Goal: Information Seeking & Learning: Learn about a topic

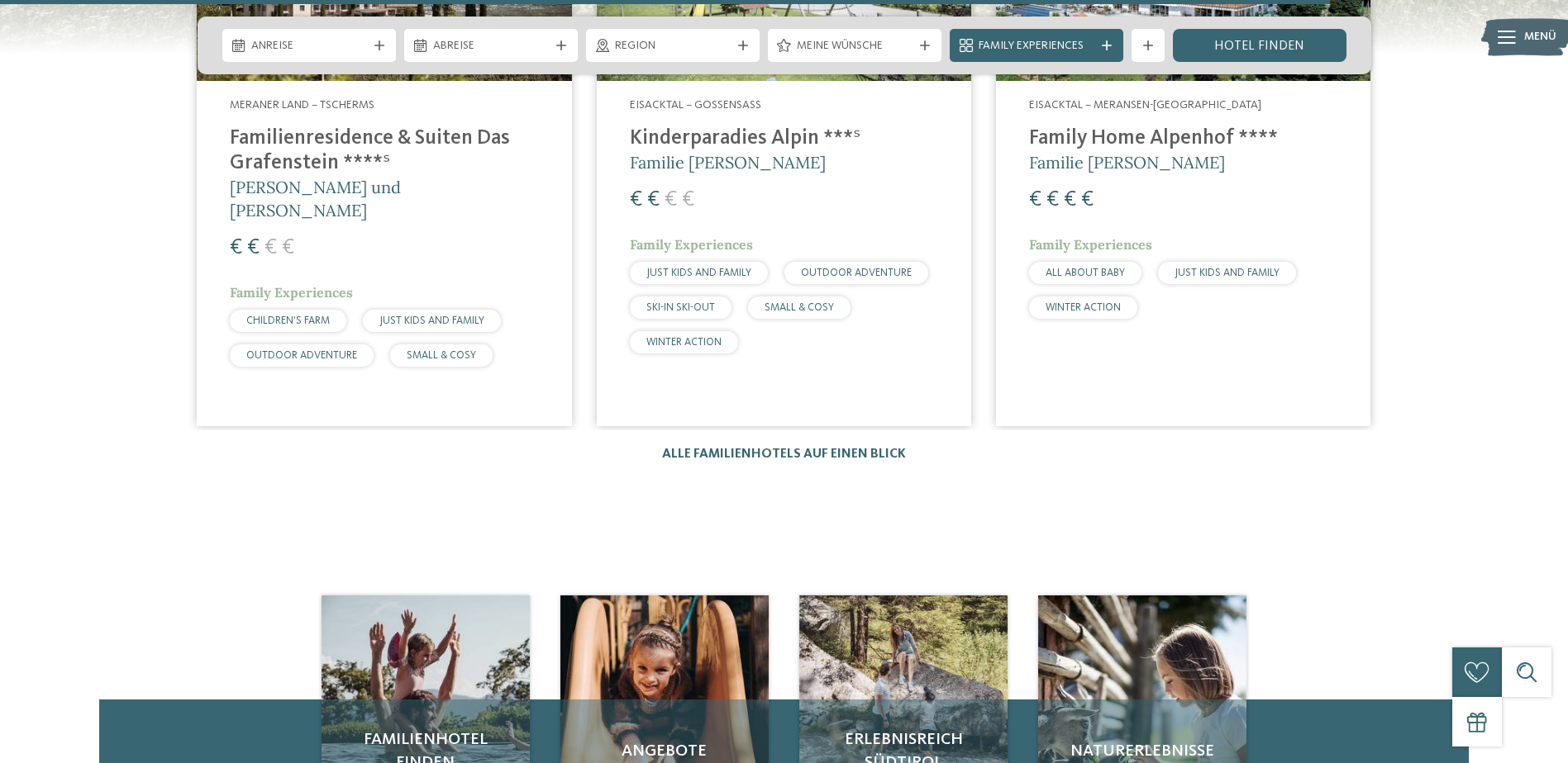
scroll to position [3202, 0]
click at [844, 423] on div "Hotels 1 / 27 slide 4 to 6 of 27 NEW MAY 2025 Vinschgau – Graun im Vinschgau am…" at bounding box center [784, 154] width 1372 height 615
click at [852, 447] on link "Alle Familienhotels auf einen Blick" at bounding box center [784, 453] width 244 height 13
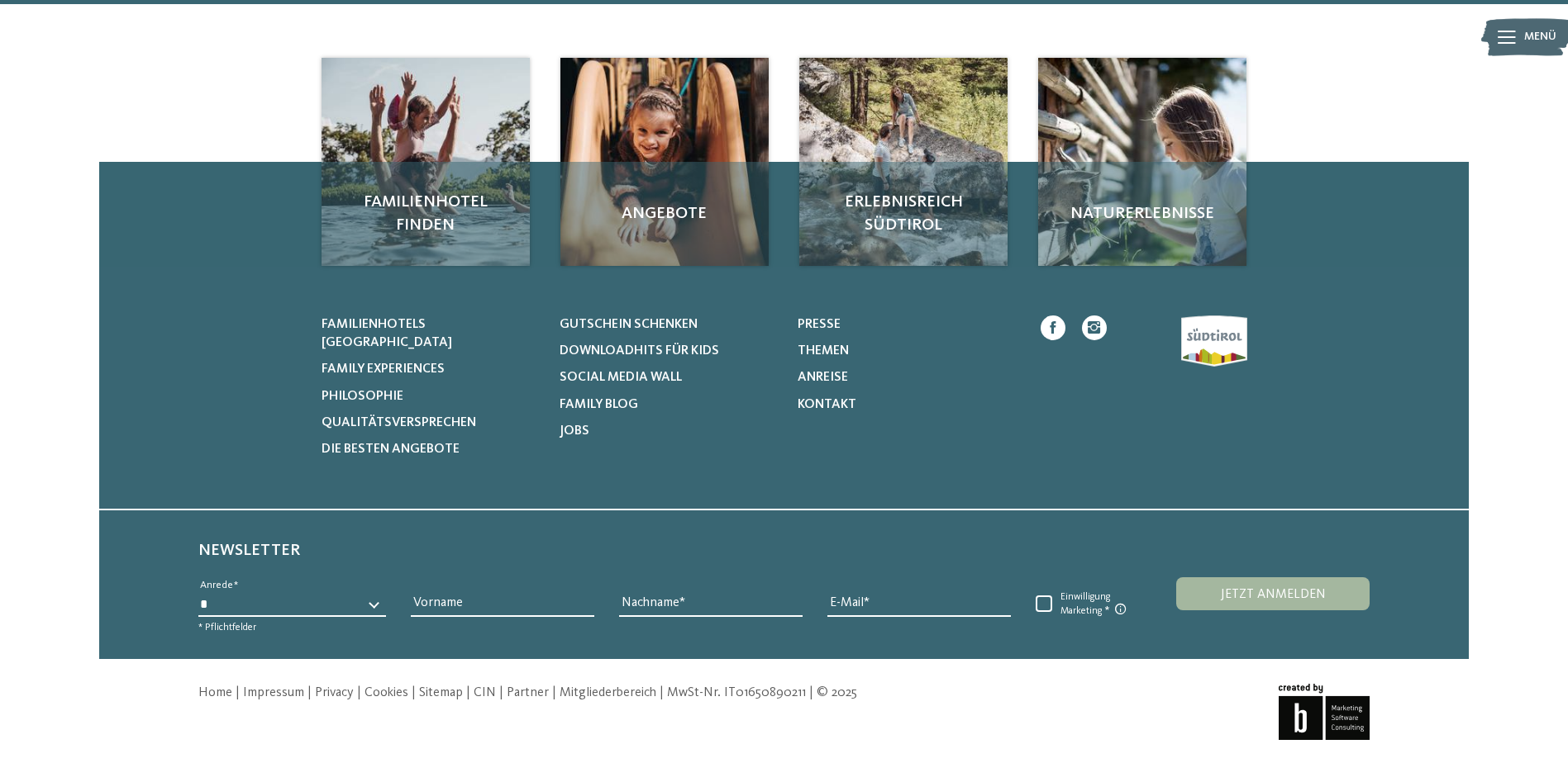
scroll to position [5573, 0]
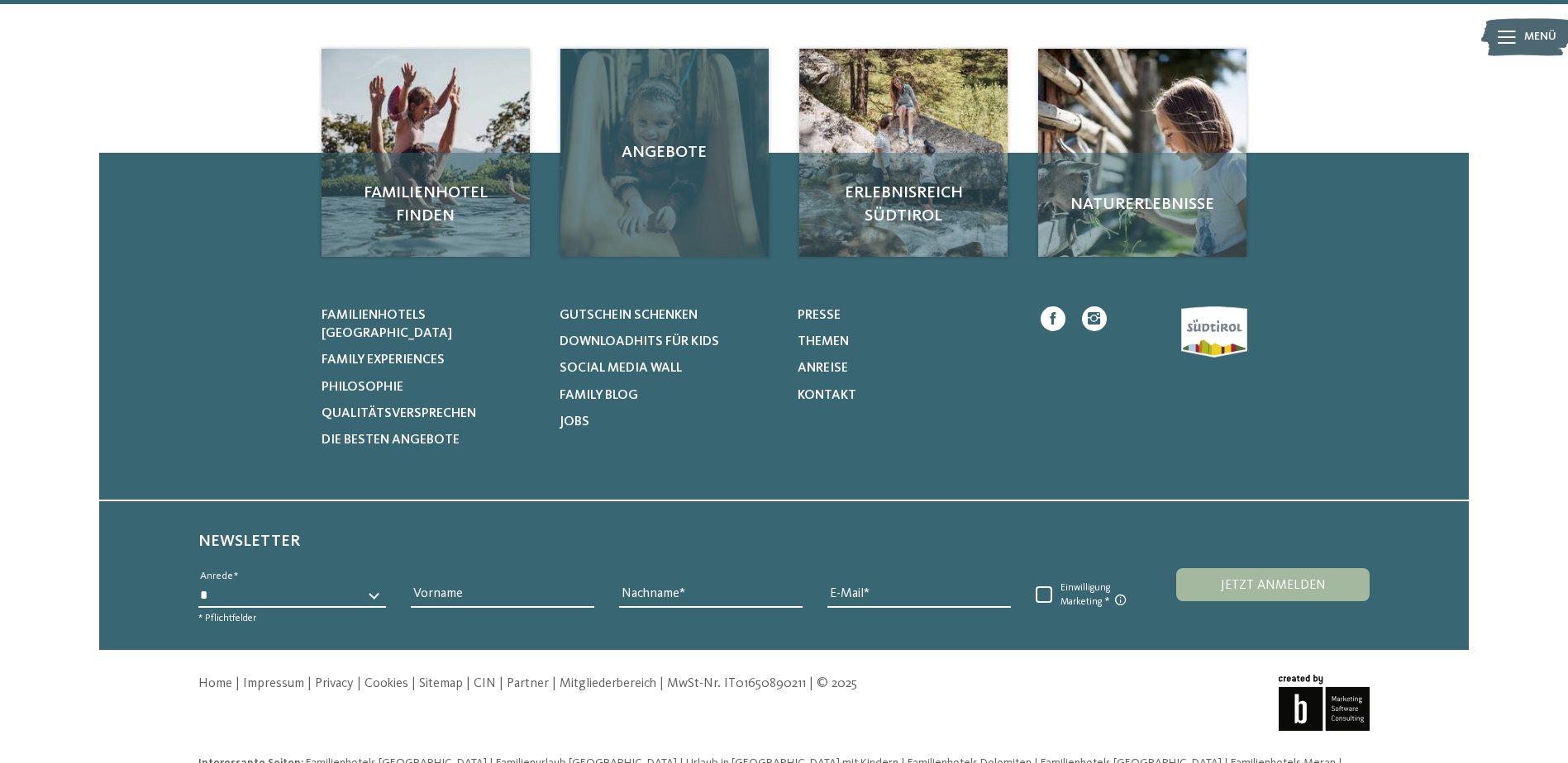
click at [716, 159] on div "Angebote" at bounding box center [664, 152] width 208 height 208
click at [666, 141] on span "Angebote" at bounding box center [665, 152] width 175 height 23
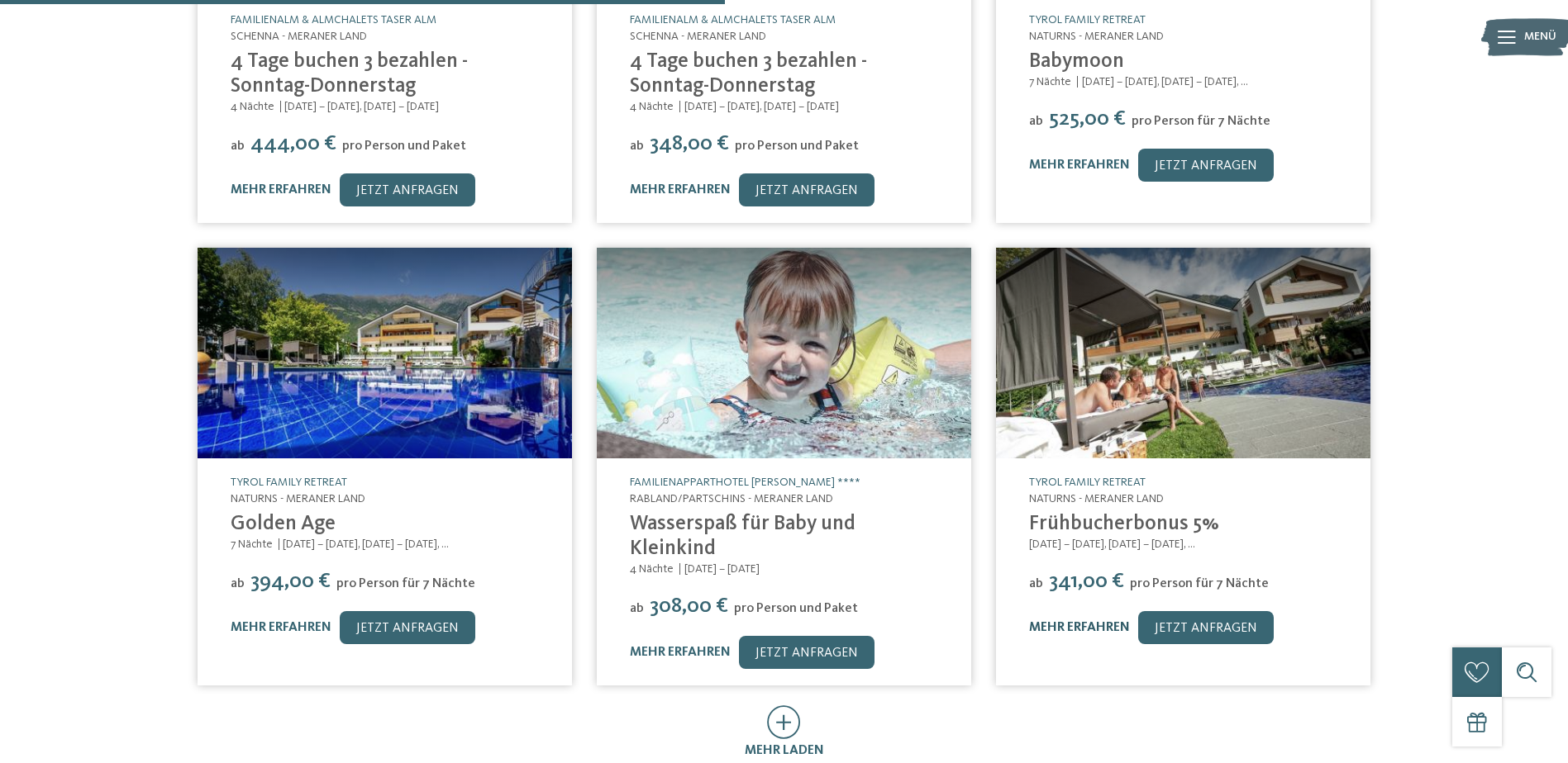
scroll to position [682, 0]
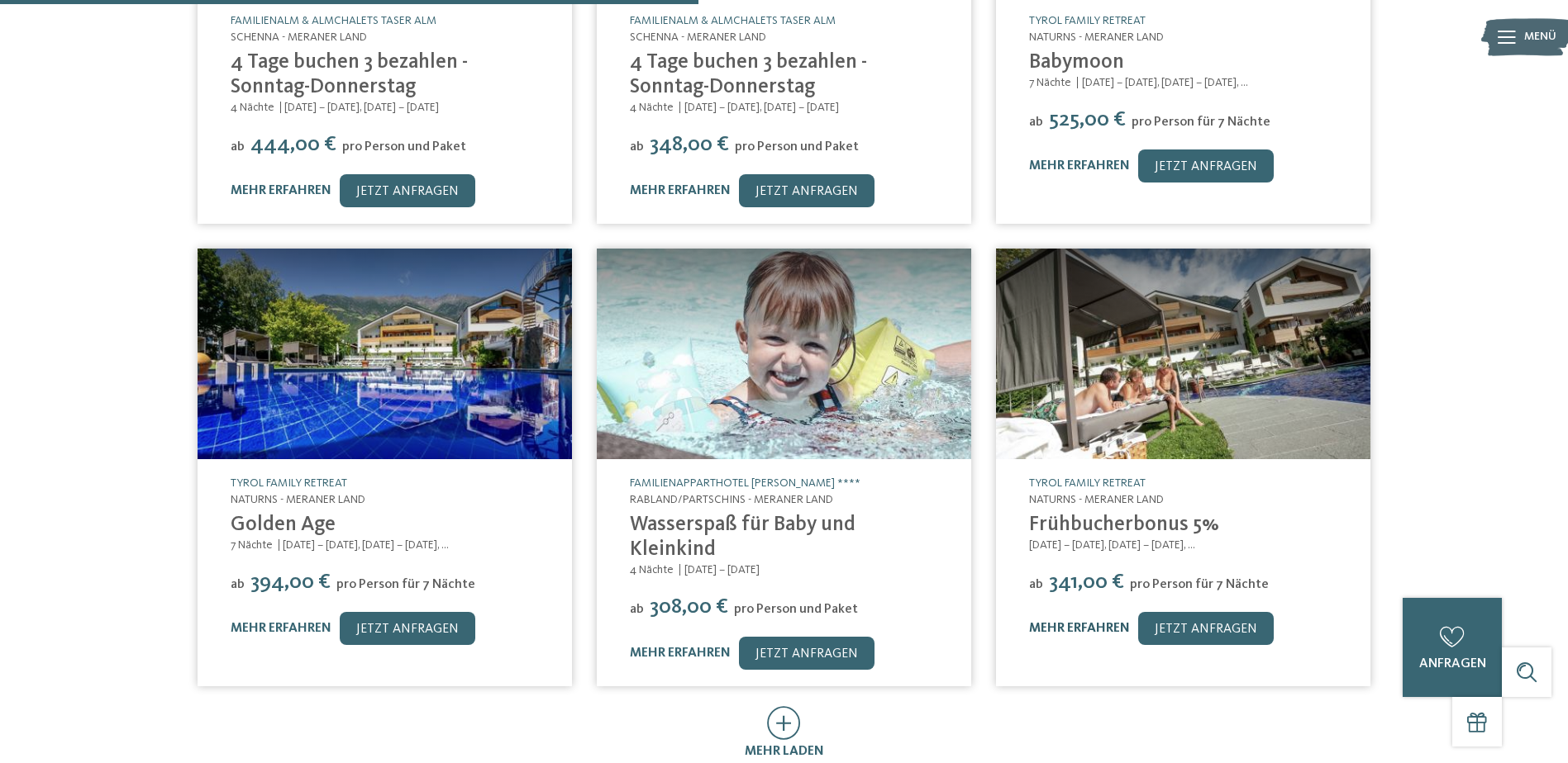
click at [1080, 622] on link "mehr erfahren" at bounding box center [1079, 628] width 101 height 13
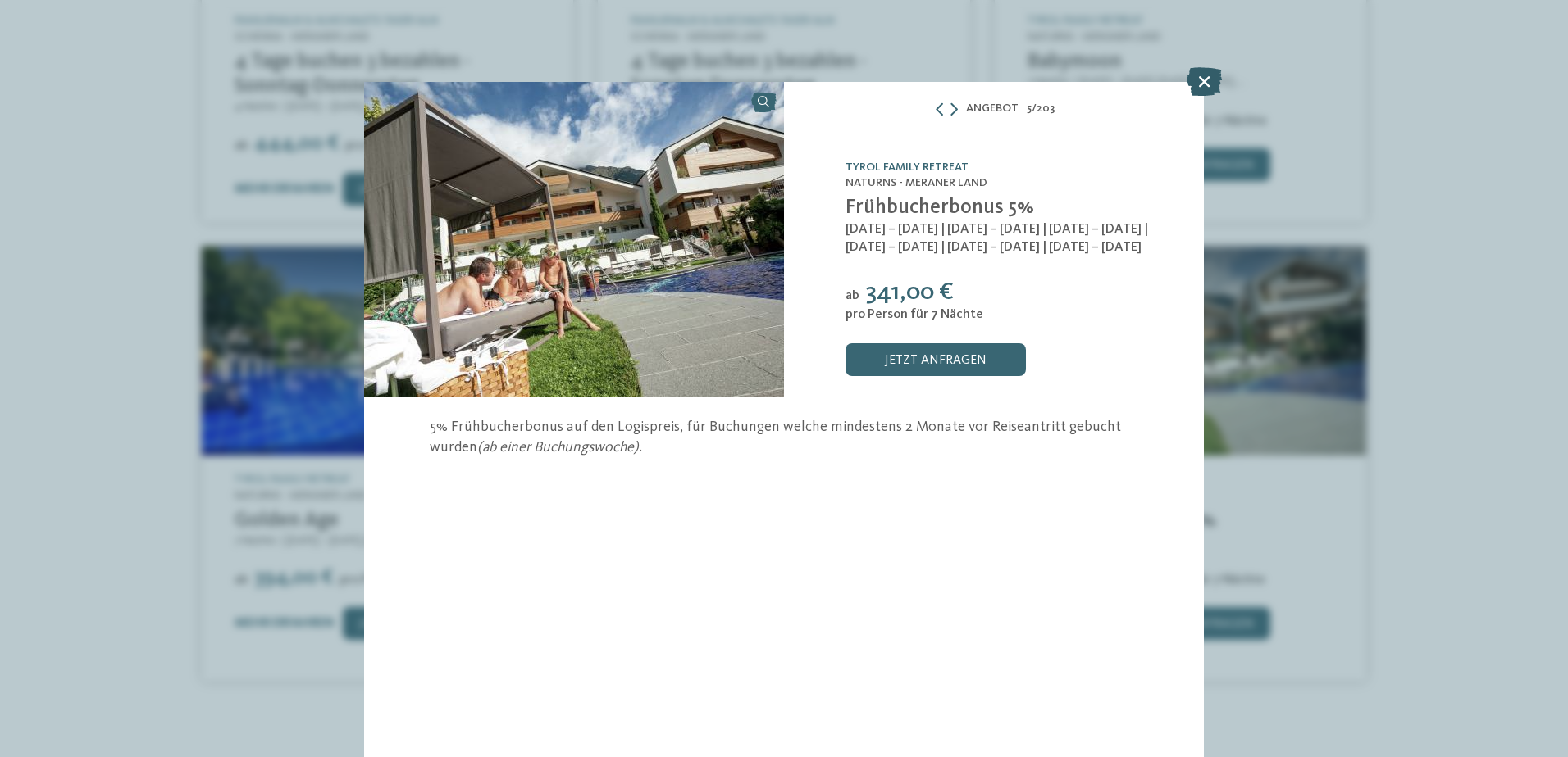
click at [1205, 88] on icon at bounding box center [1203, 81] width 35 height 29
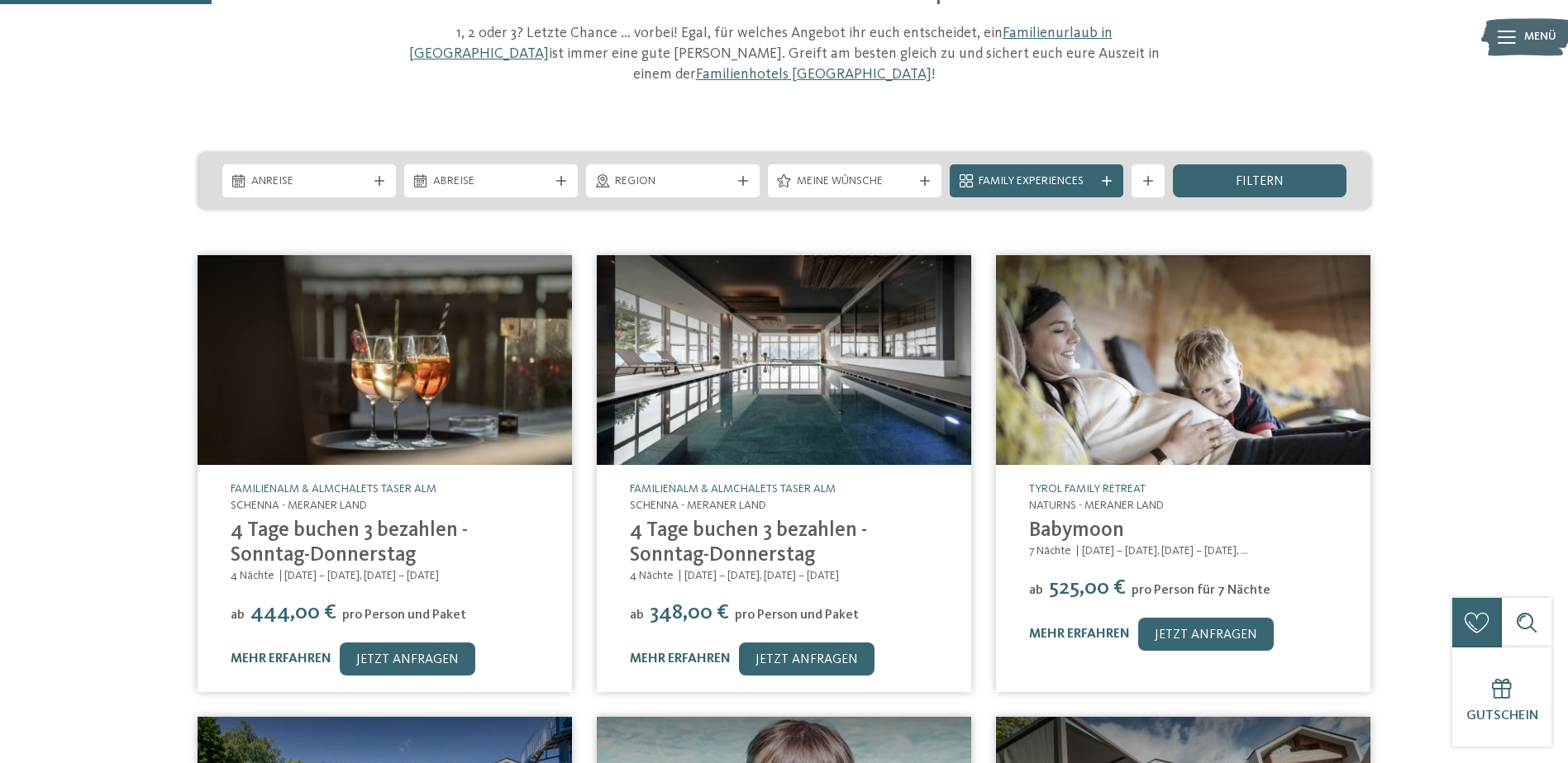
scroll to position [207, 0]
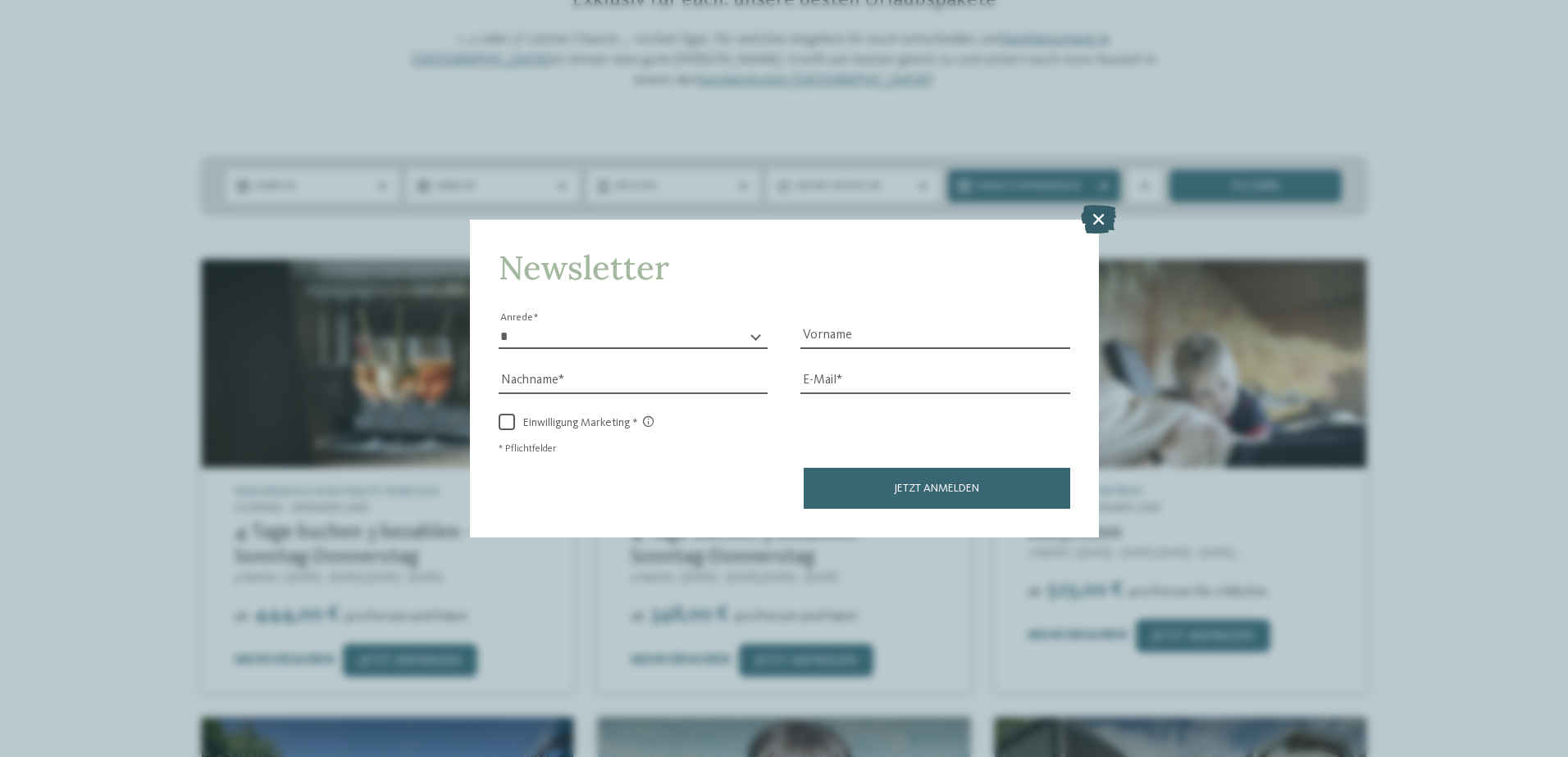
click at [1107, 217] on icon at bounding box center [1098, 219] width 35 height 29
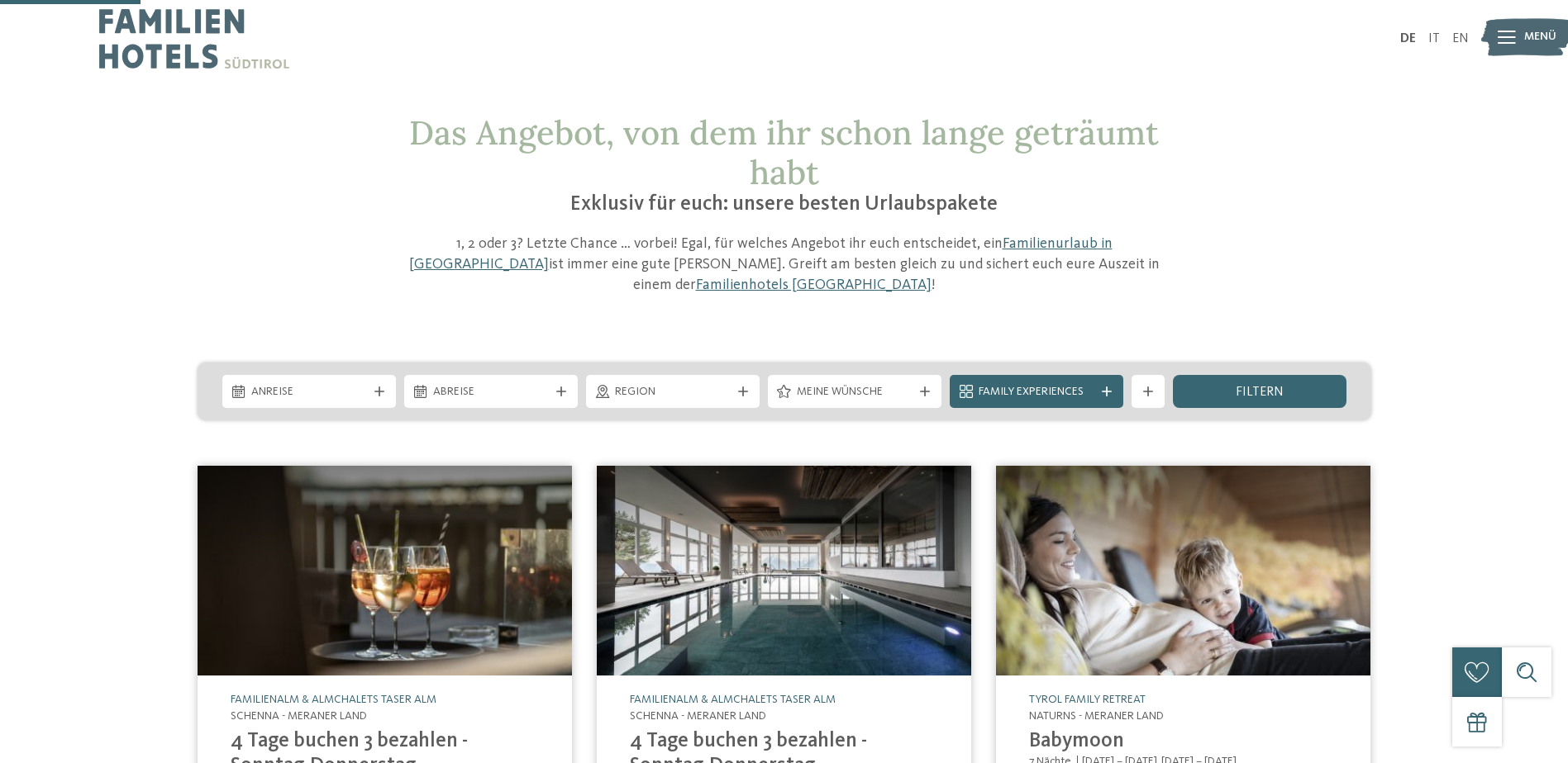
scroll to position [0, 0]
